Goal: Transaction & Acquisition: Purchase product/service

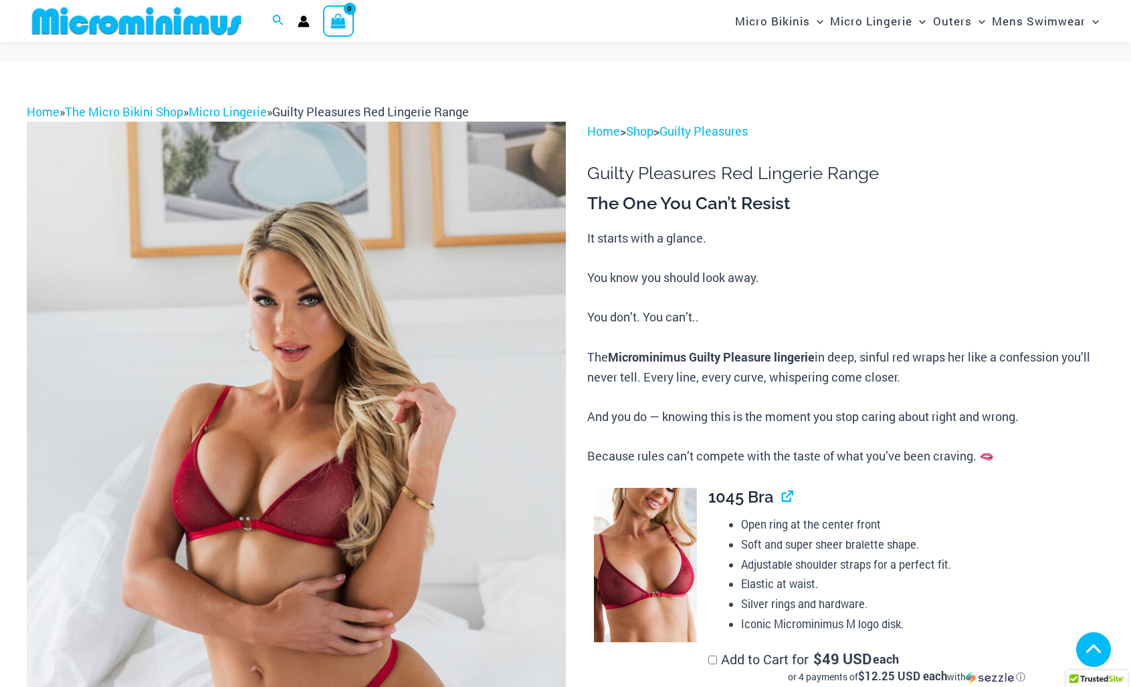
scroll to position [746, 0]
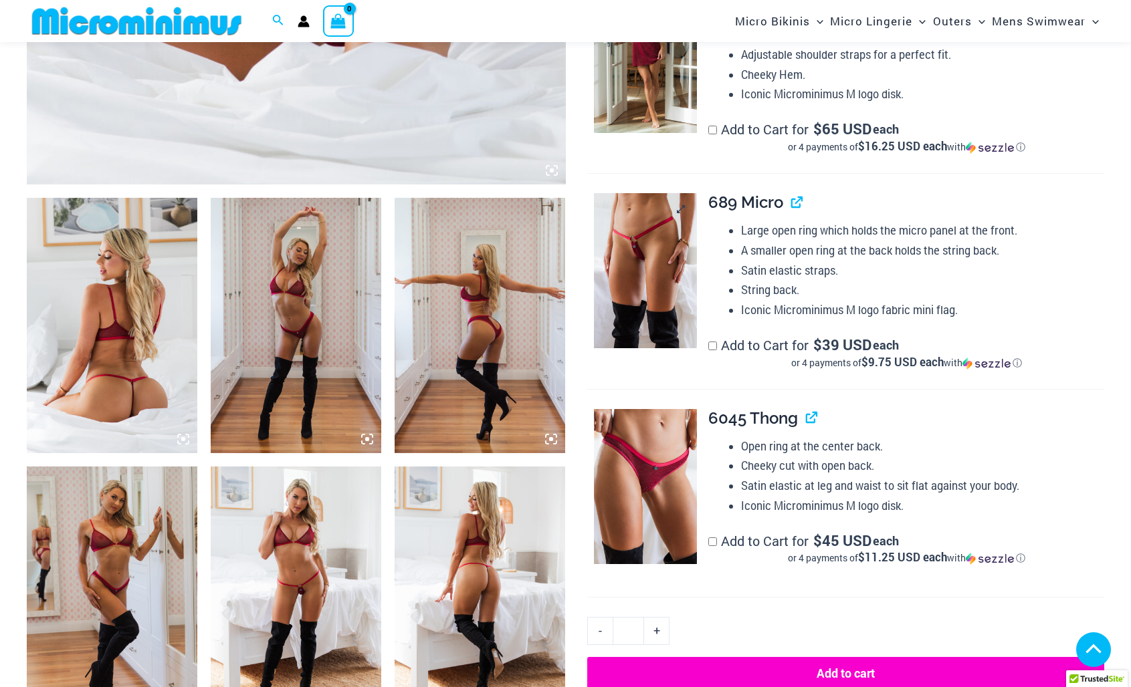
click at [635, 281] on img at bounding box center [646, 270] width 104 height 155
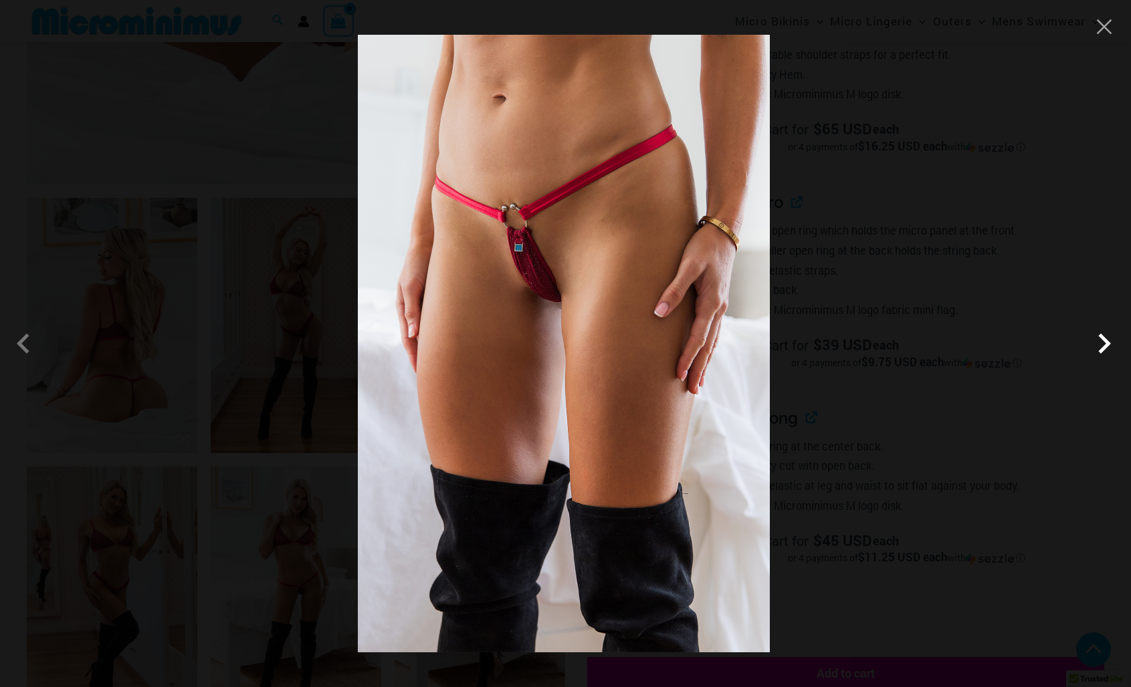
click at [1101, 342] on span at bounding box center [1104, 344] width 40 height 40
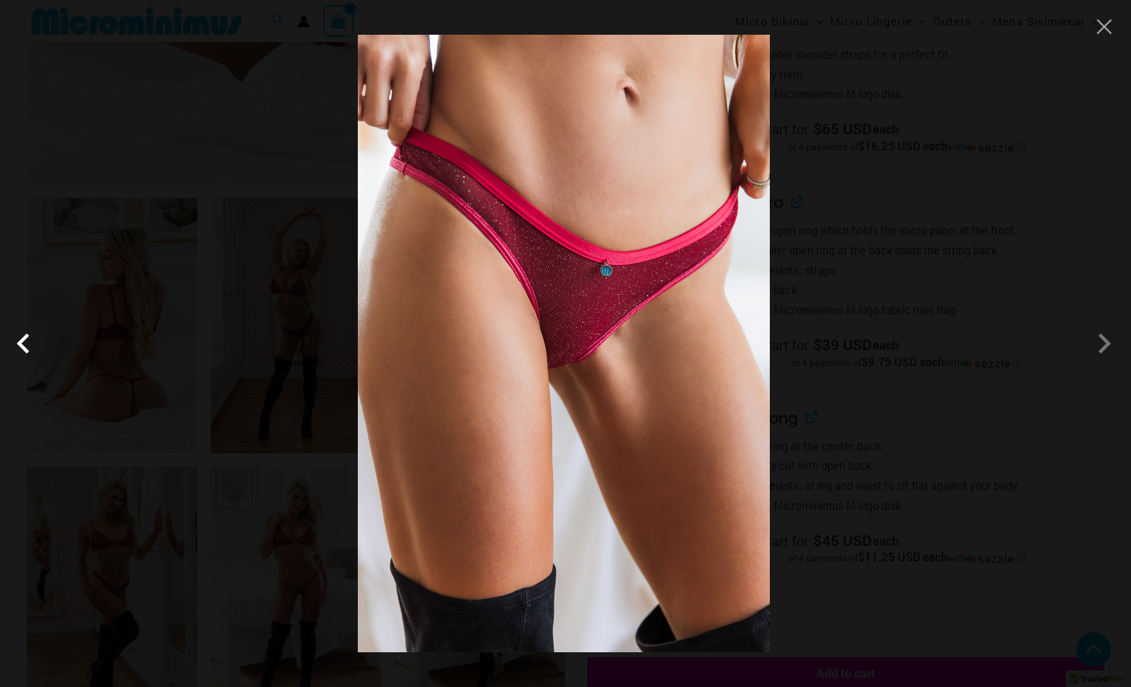
click at [19, 352] on span at bounding box center [27, 344] width 40 height 40
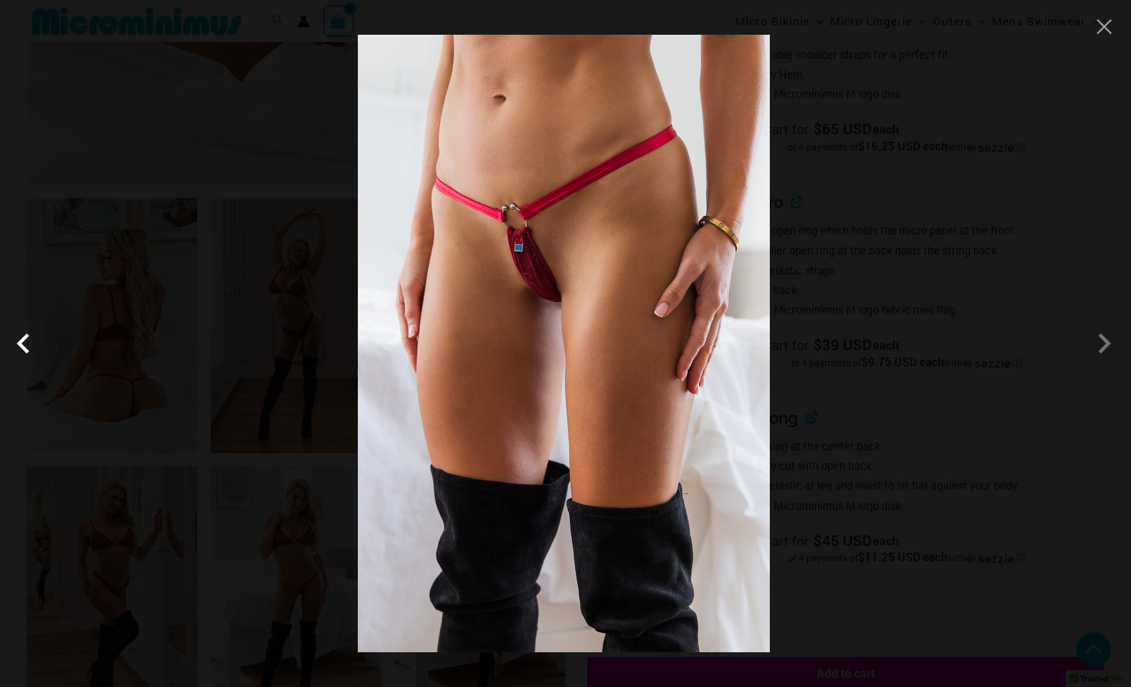
click at [19, 352] on span at bounding box center [27, 344] width 40 height 40
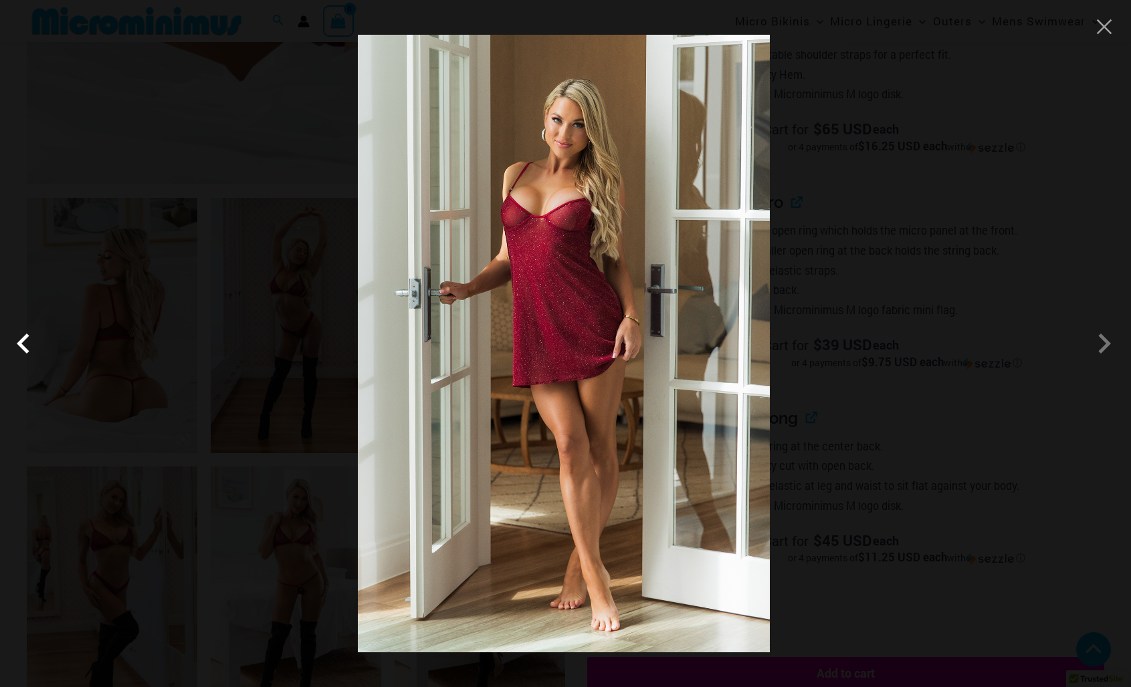
click at [19, 352] on span at bounding box center [27, 344] width 40 height 40
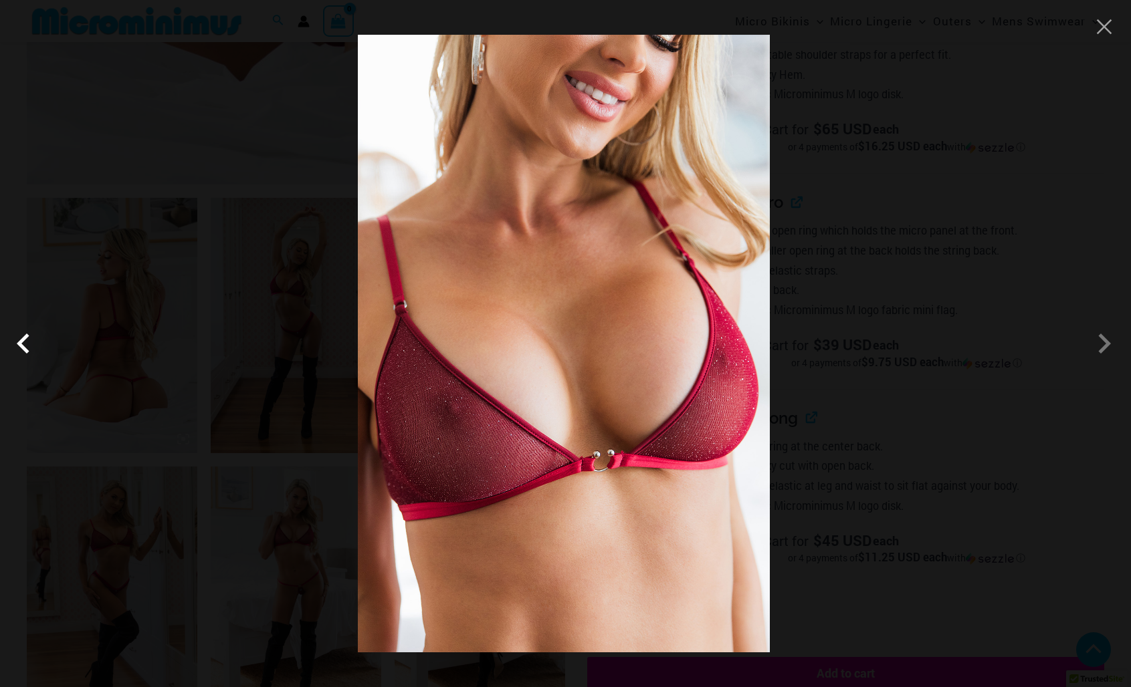
click at [19, 352] on span at bounding box center [27, 344] width 40 height 40
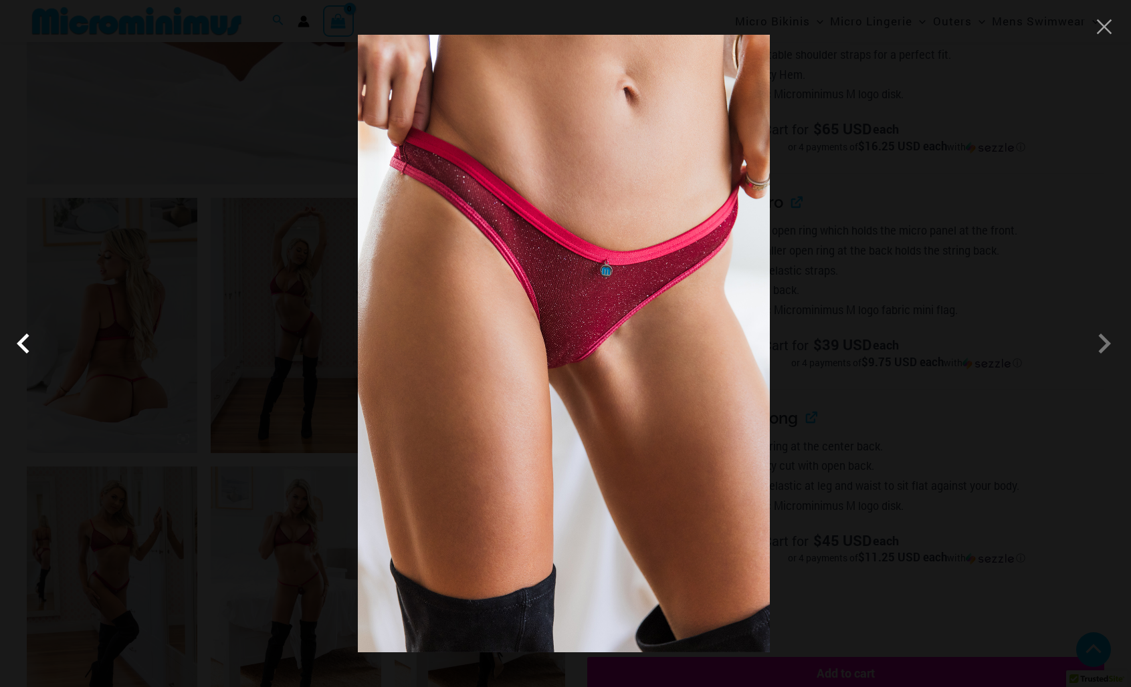
click at [19, 352] on span at bounding box center [27, 344] width 40 height 40
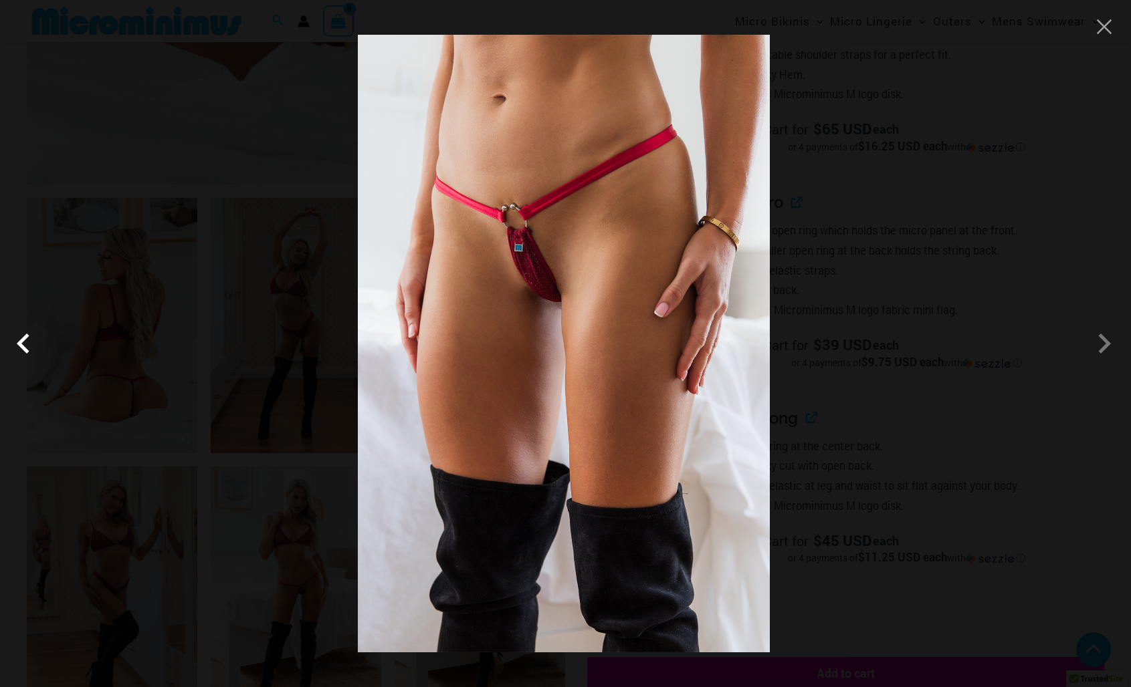
click at [19, 352] on span at bounding box center [27, 344] width 40 height 40
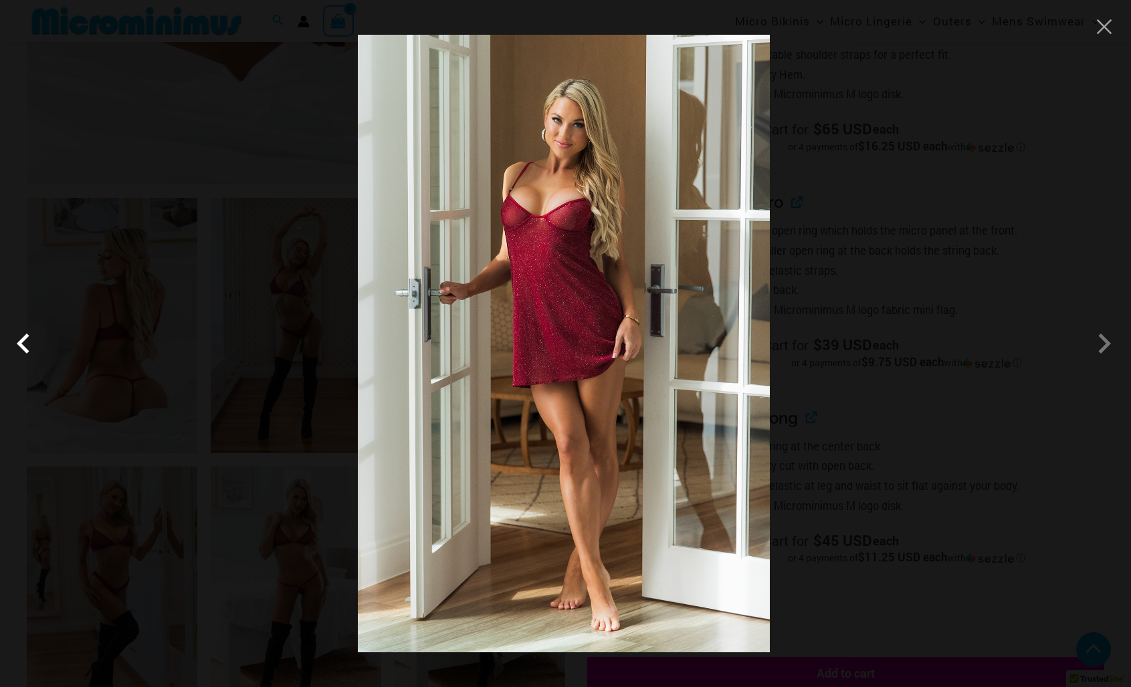
click at [19, 352] on span at bounding box center [27, 344] width 40 height 40
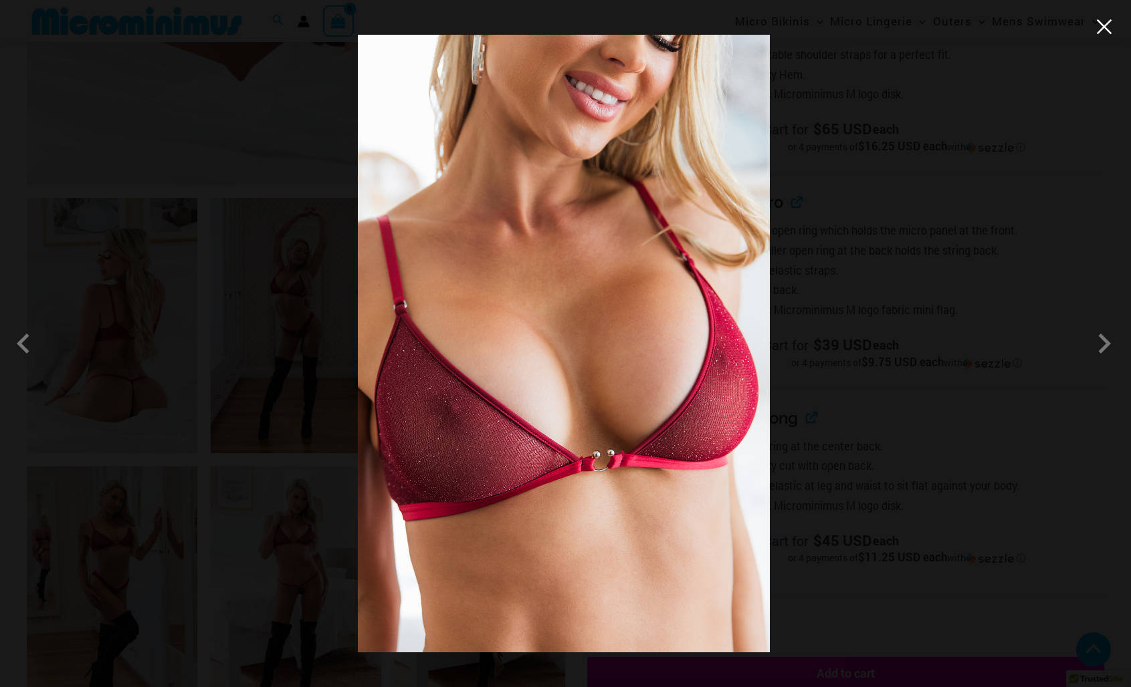
click at [1104, 33] on button "Close" at bounding box center [1104, 27] width 20 height 20
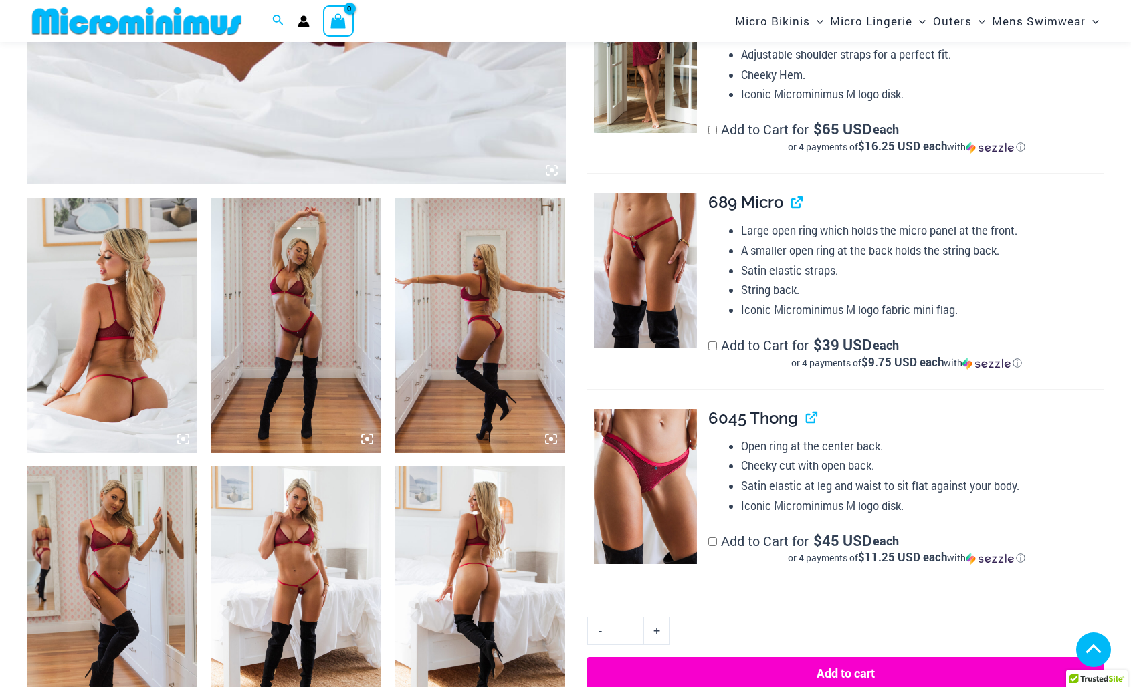
click at [280, 562] on img at bounding box center [296, 595] width 171 height 256
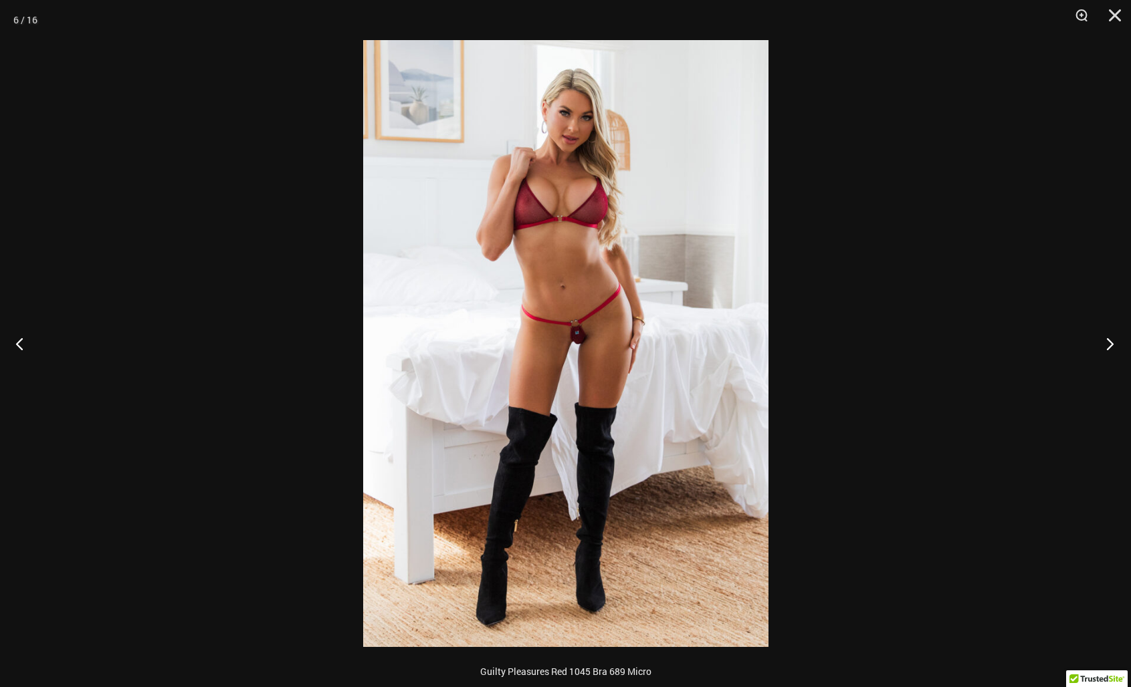
click at [1106, 340] on button "Next" at bounding box center [1106, 343] width 50 height 67
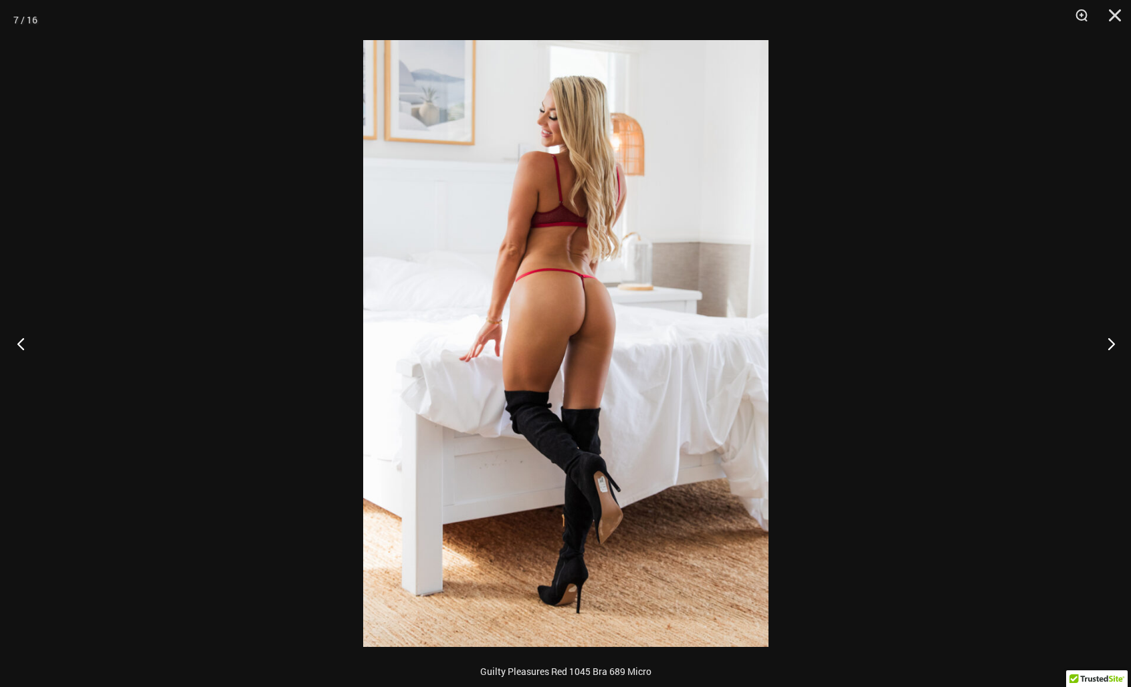
click at [20, 342] on button "Previous" at bounding box center [25, 343] width 50 height 67
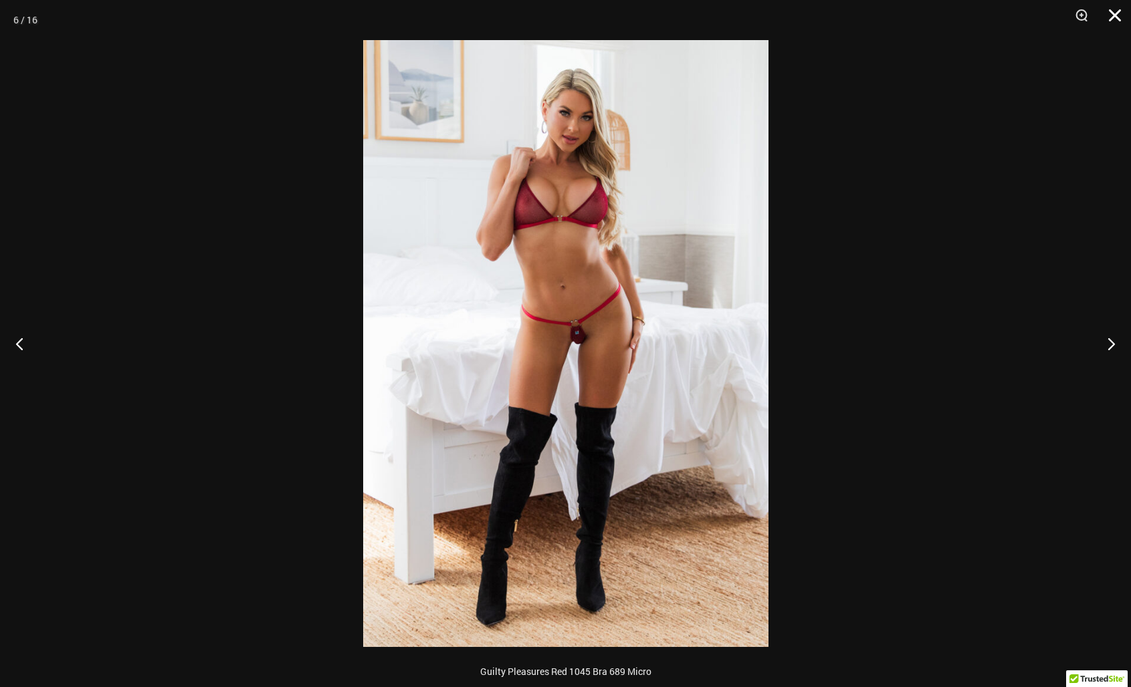
click at [1114, 13] on button "Close" at bounding box center [1109, 20] width 33 height 40
